Goal: Connect with others: Connect with others

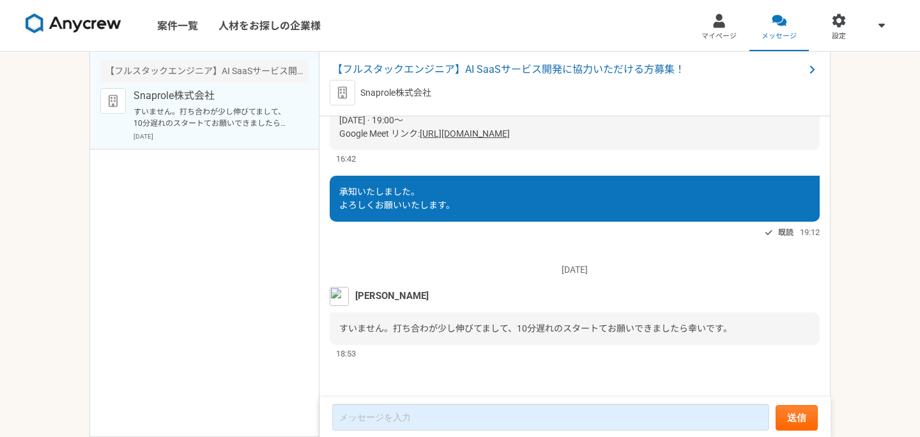
scroll to position [275, 0]
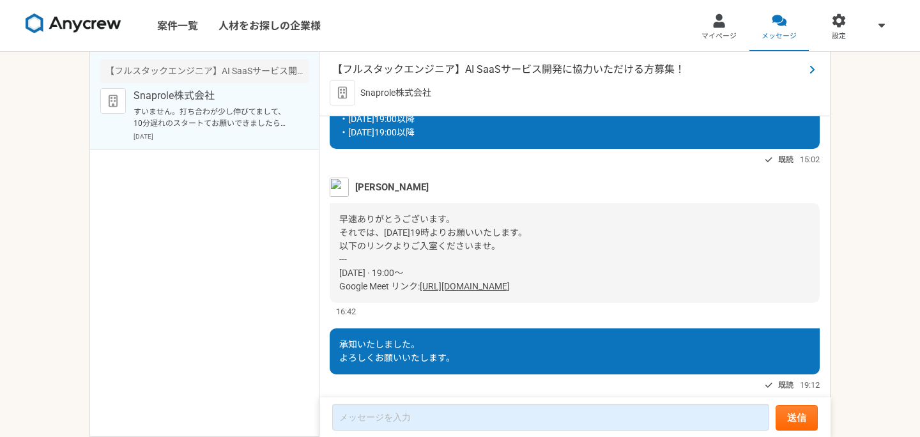
click at [441, 73] on span "【フルスタックエンジニア】AI SaaSサービス開発に協力いただける方募集！" at bounding box center [568, 69] width 472 height 15
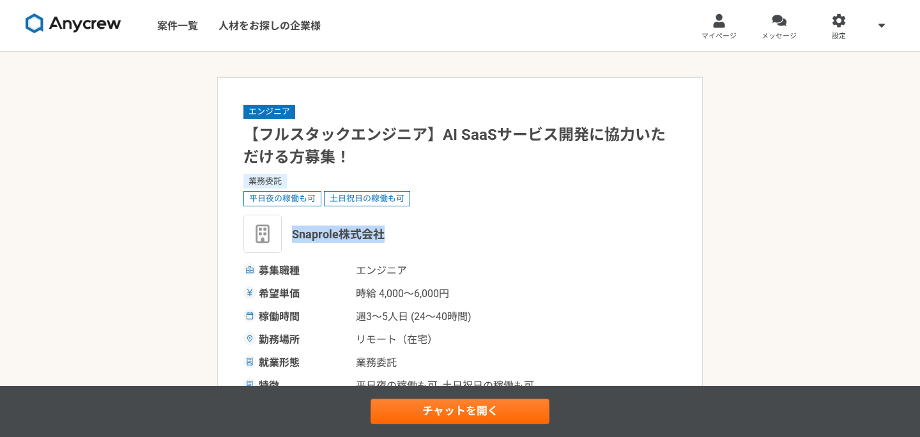
drag, startPoint x: 385, startPoint y: 234, endPoint x: 292, endPoint y: 235, distance: 92.6
click at [292, 235] on div "Snaprole株式会社" at bounding box center [459, 234] width 433 height 38
copy span "Snaprole株式会社"
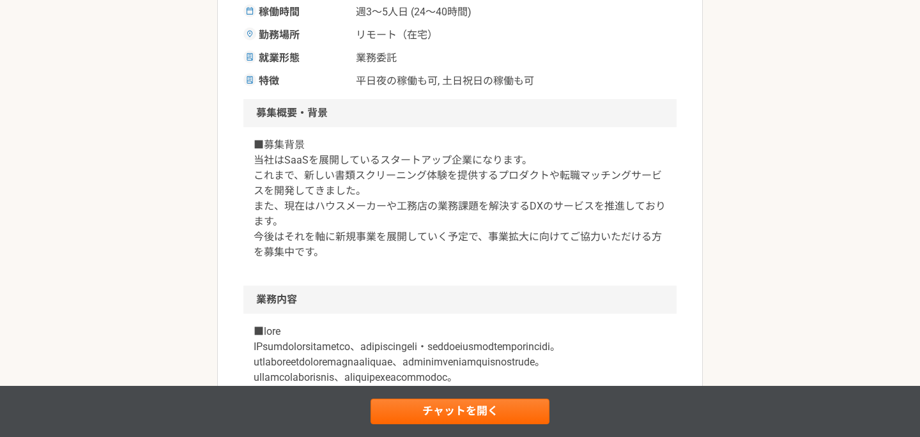
scroll to position [301, 0]
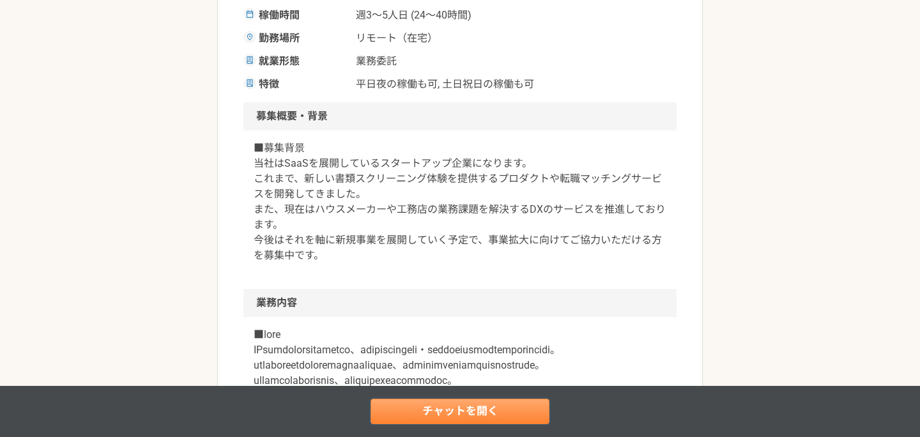
click at [400, 415] on link "チャットを開く" at bounding box center [459, 412] width 179 height 26
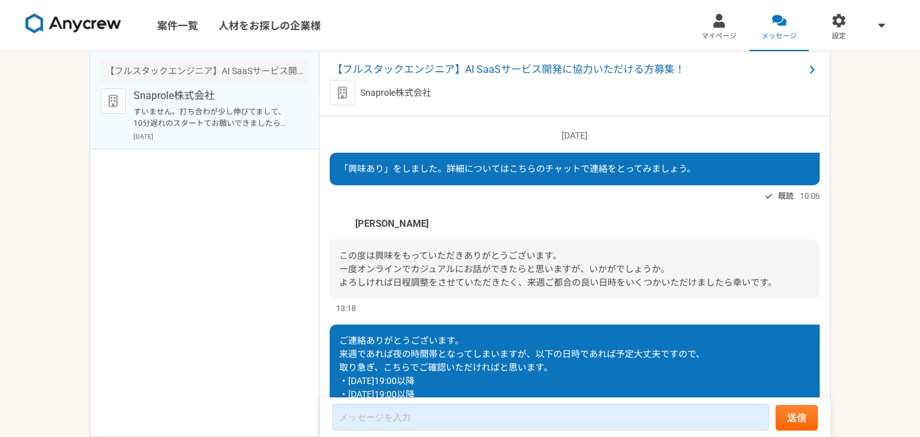
scroll to position [428, 0]
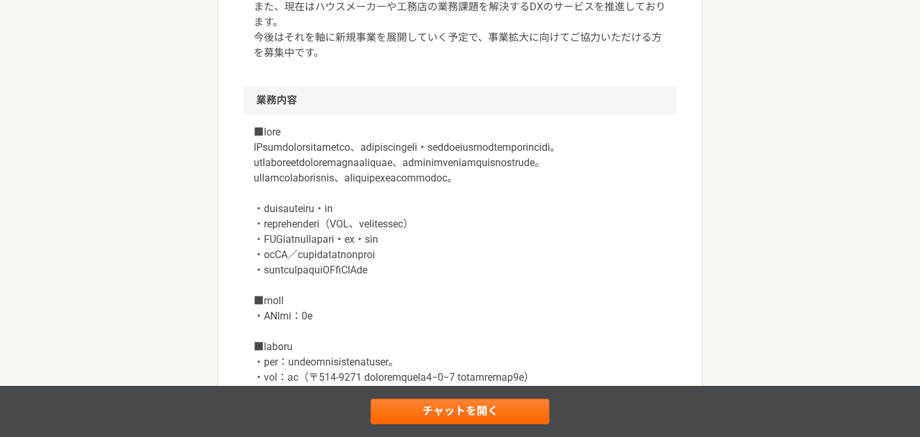
scroll to position [608, 0]
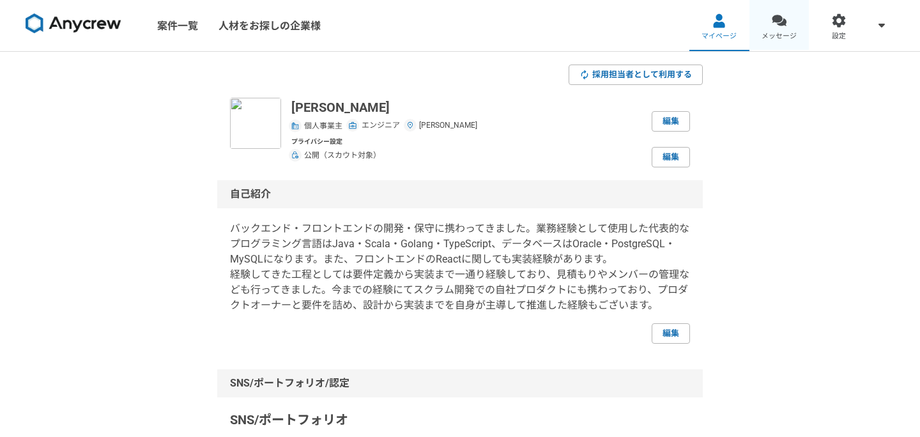
click at [781, 35] on span "メッセージ" at bounding box center [778, 36] width 35 height 10
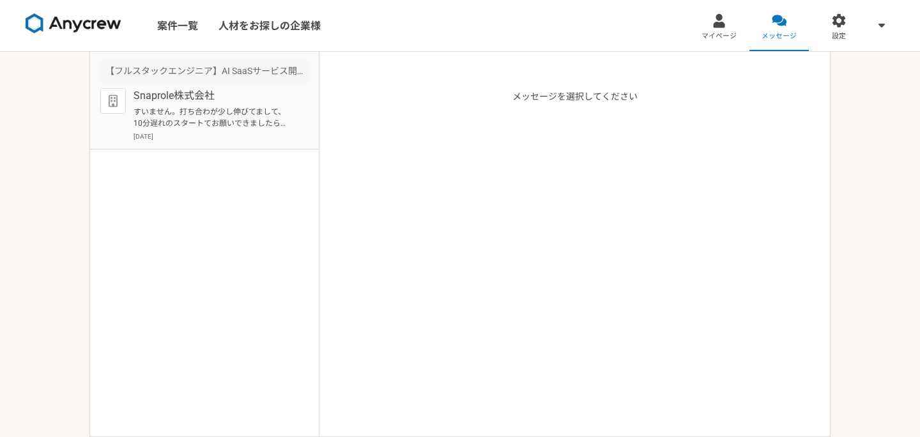
click at [276, 107] on p "すいません。打ち合わが少し伸びてまして、10分遅れのスタートてお願いできましたら幸いです。" at bounding box center [212, 117] width 158 height 23
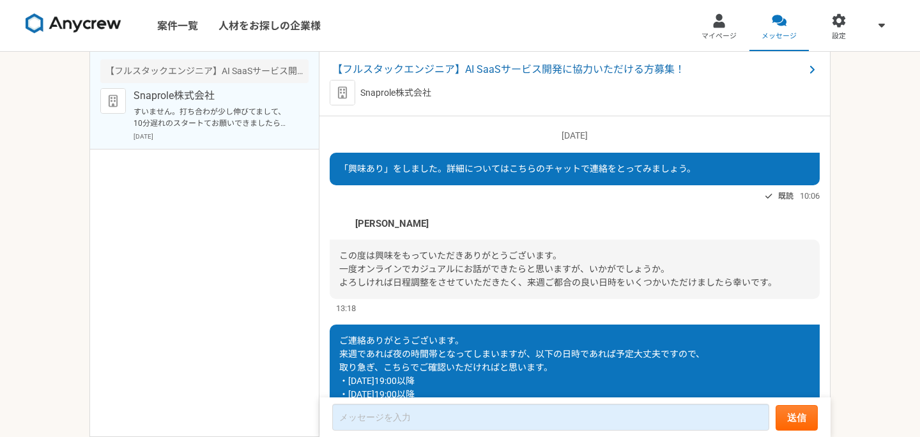
scroll to position [428, 0]
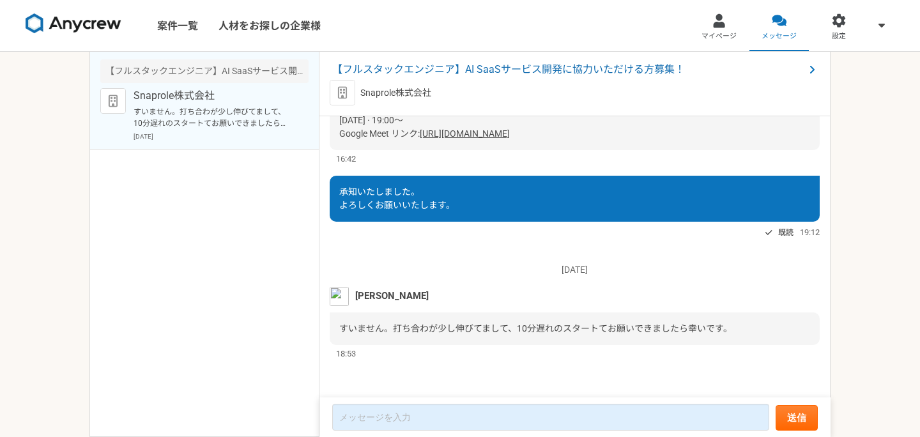
click at [510, 133] on link "[URL][DOMAIN_NAME]" at bounding box center [465, 133] width 90 height 10
